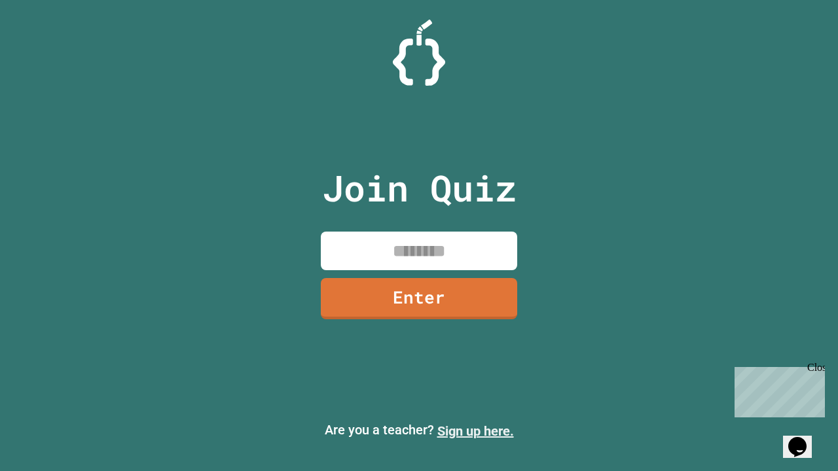
click at [475, 431] on link "Sign up here." at bounding box center [475, 431] width 77 height 16
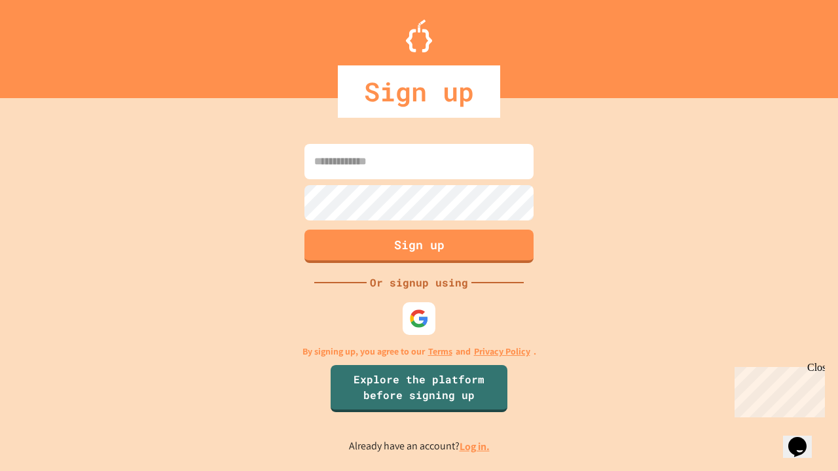
click at [475, 446] on link "Log in." at bounding box center [474, 447] width 30 height 14
